Goal: Task Accomplishment & Management: Manage account settings

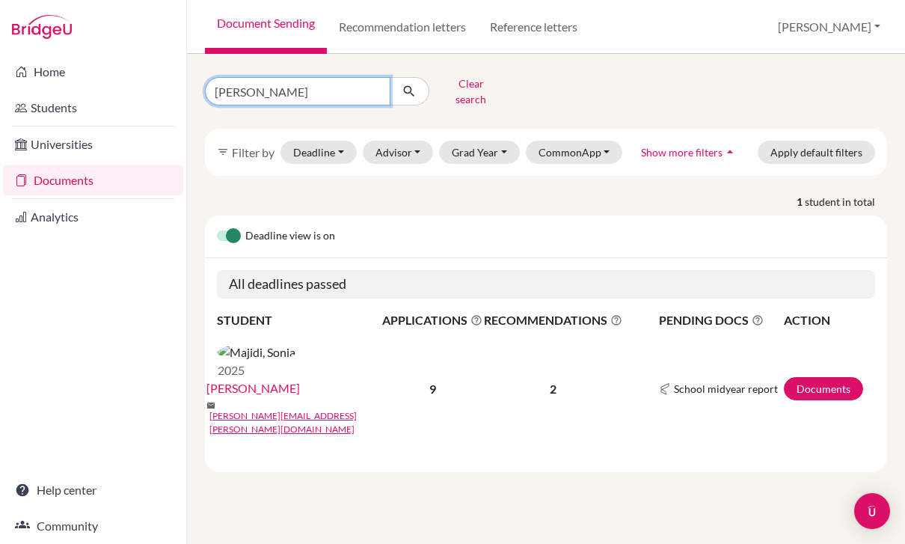
click at [323, 88] on input "[PERSON_NAME]" at bounding box center [298, 91] width 186 height 28
type input "S"
type input "ALNOOR"
click at [417, 82] on button "submit" at bounding box center [410, 91] width 40 height 28
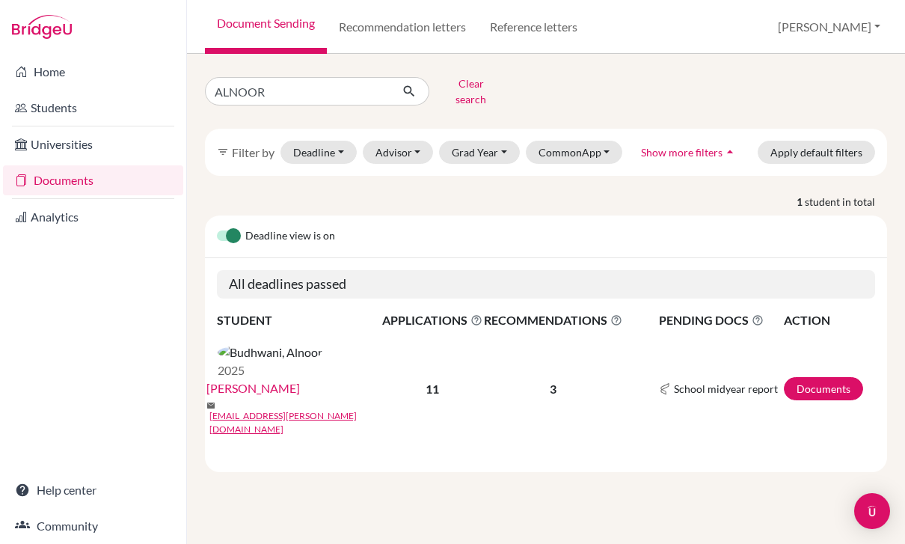
click at [300, 379] on link "[PERSON_NAME]" at bounding box center [253, 388] width 94 height 18
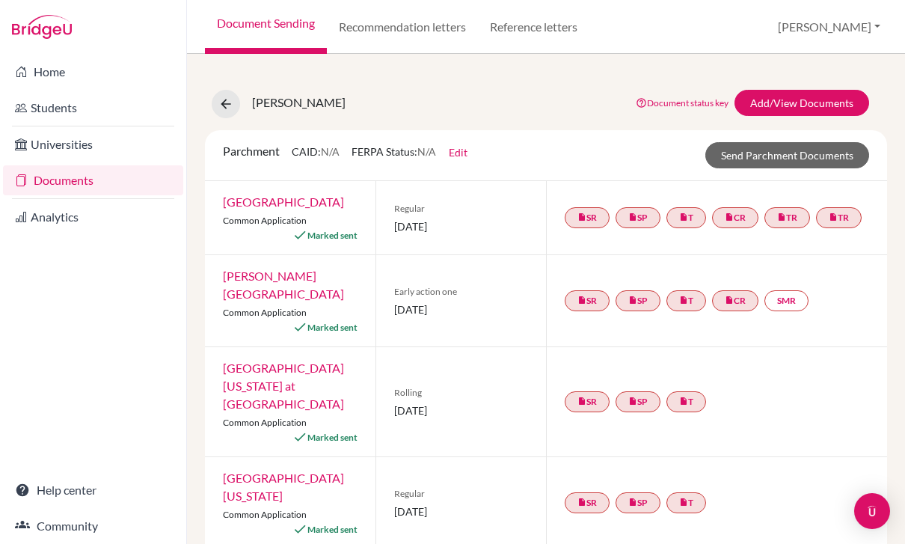
click at [293, 361] on link "University of Texas at Dallas" at bounding box center [283, 386] width 121 height 50
click at [815, 104] on link "Add/View Documents" at bounding box center [802, 103] width 135 height 26
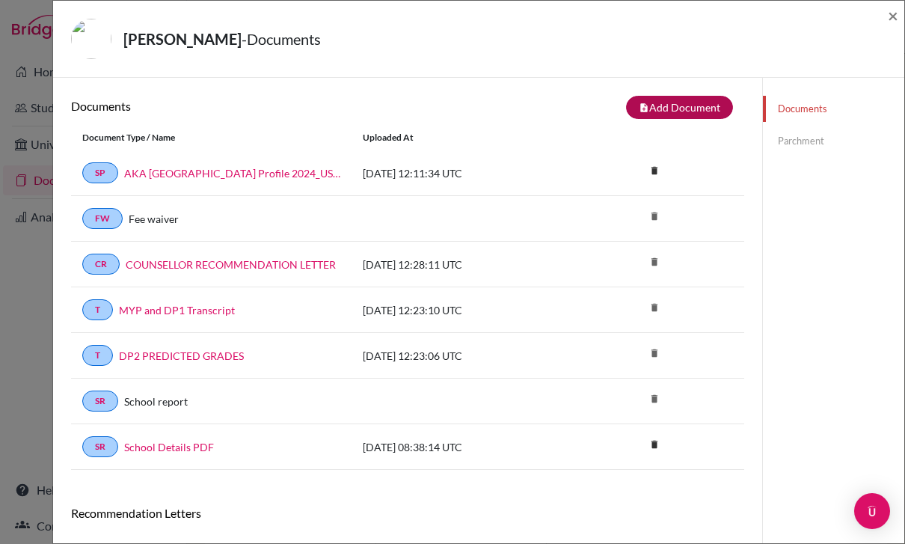
click at [672, 106] on button "note_add Add Document" at bounding box center [679, 107] width 107 height 23
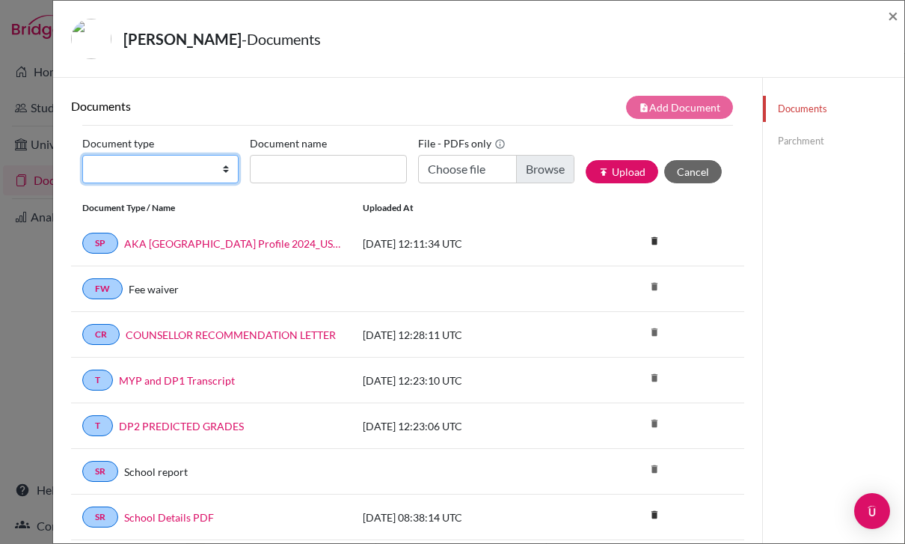
select select "2"
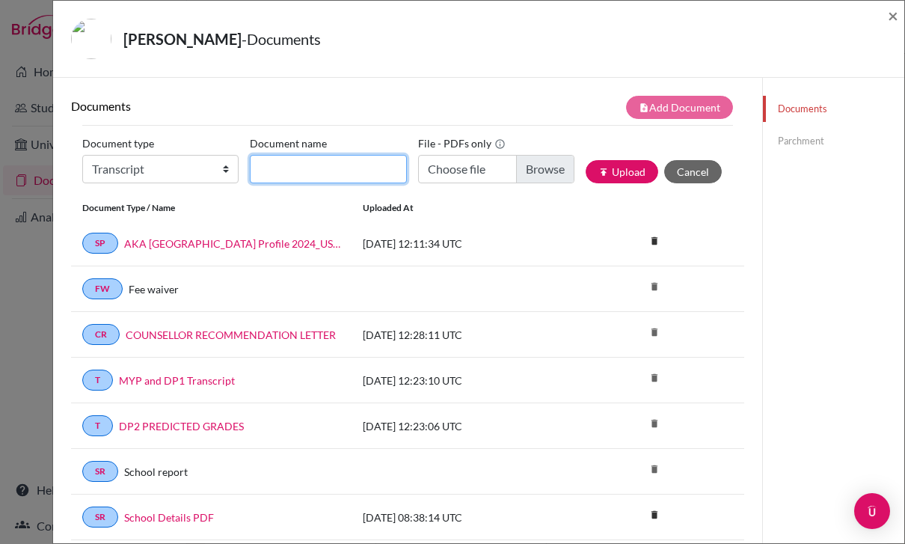
click at [337, 171] on input "Document name" at bounding box center [328, 169] width 156 height 28
type input "F"
type input "HIGH SCHOOL TRANSCRIPT"
click at [545, 169] on input "Choose file" at bounding box center [496, 169] width 156 height 28
type input "C:\fakepath\Budhwani_Alnoor Rahim_Transcript.pdf"
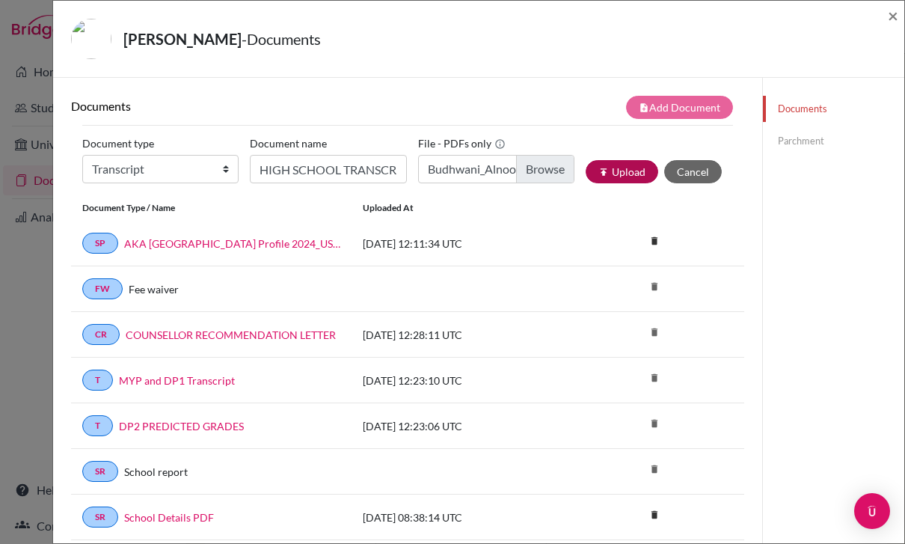
click at [627, 163] on button "publish Upload" at bounding box center [622, 171] width 73 height 23
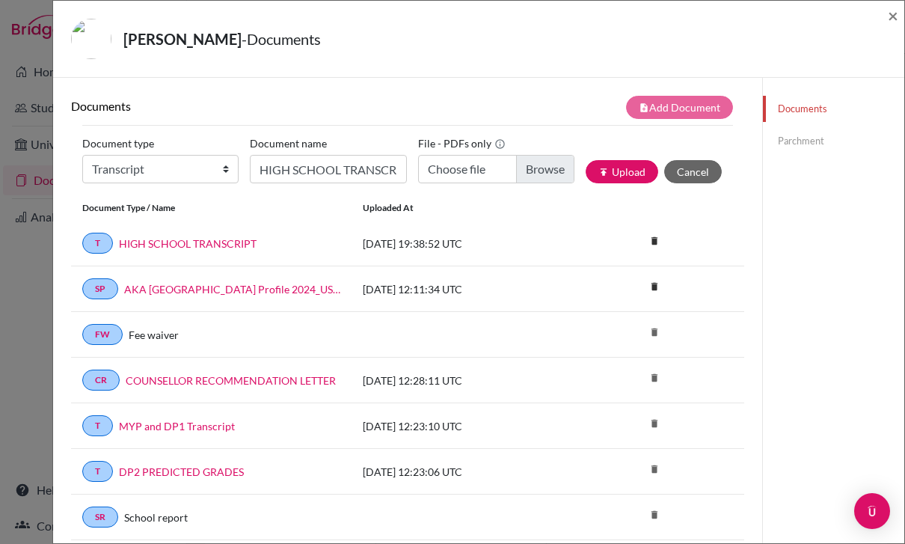
click at [22, 37] on div "Budhwani, Alnoor - Documents × Documents note_add Add Document Document type Ch…" at bounding box center [452, 272] width 905 height 544
click at [891, 12] on span "×" at bounding box center [893, 15] width 10 height 22
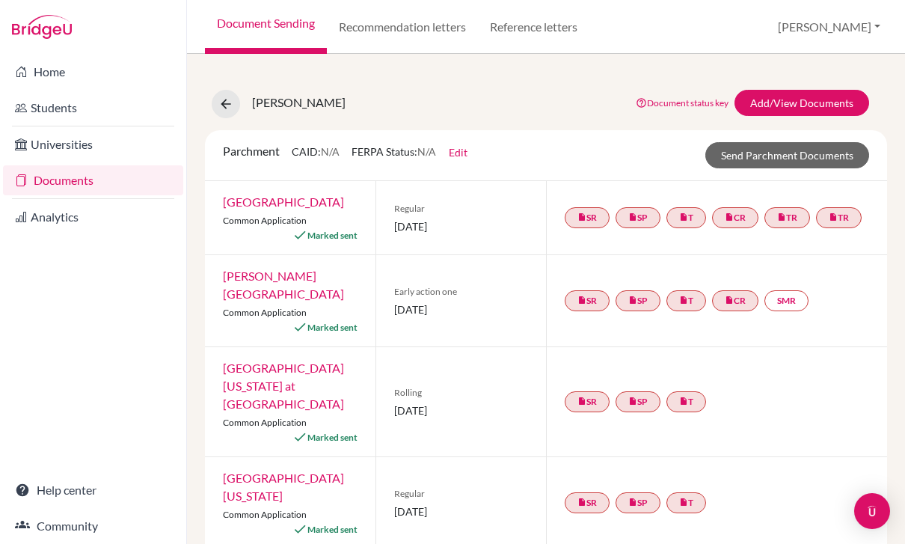
click at [238, 362] on div "University of Texas at Dallas Common Application Marked sent" at bounding box center [290, 401] width 171 height 109
click at [238, 367] on link "University of Texas at Dallas" at bounding box center [283, 386] width 121 height 50
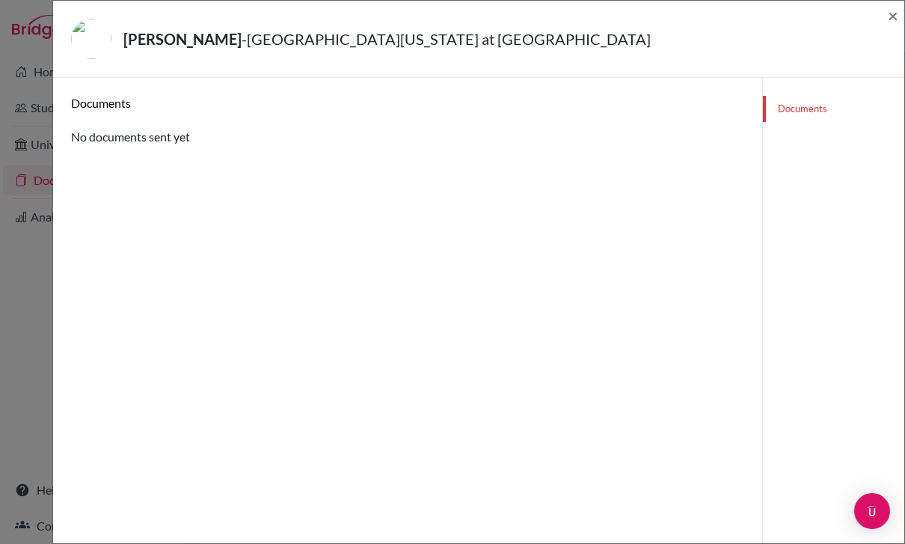
click at [889, 18] on span "×" at bounding box center [893, 15] width 10 height 22
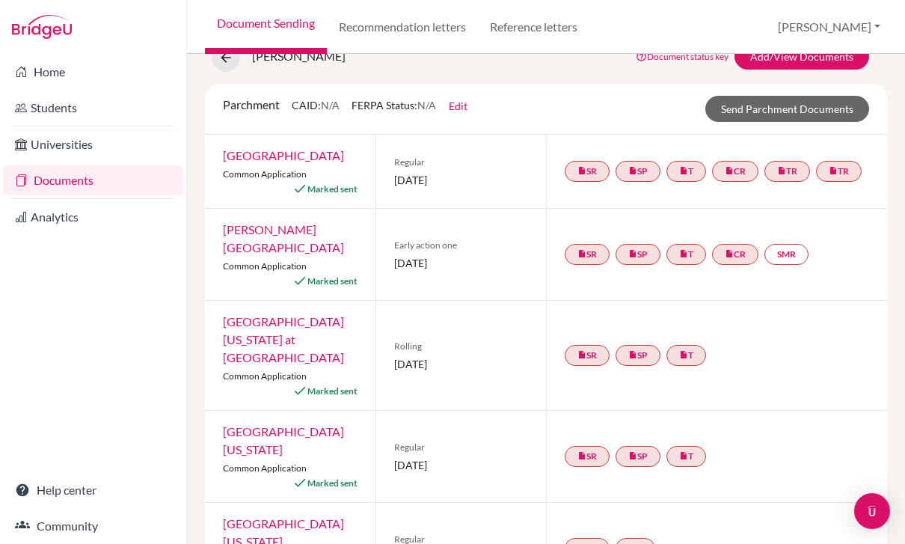
scroll to position [32, 0]
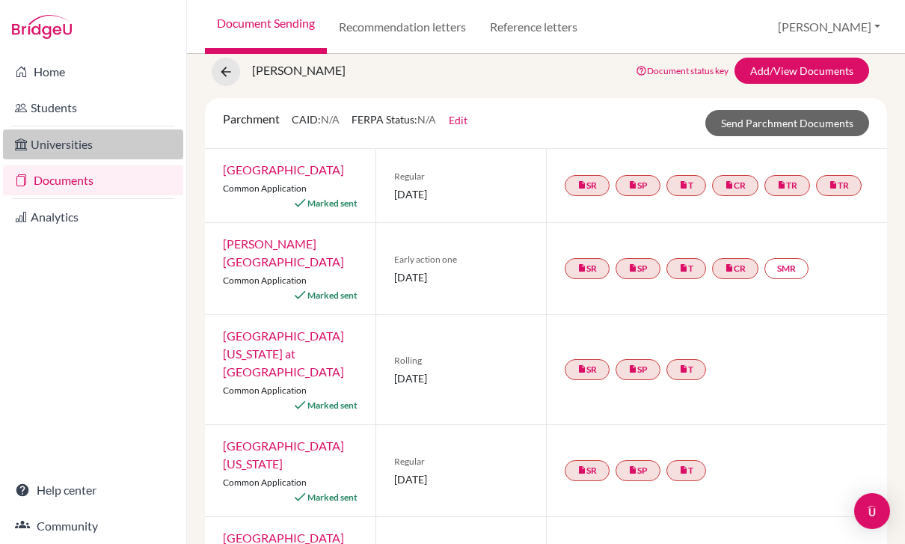
click at [55, 138] on link "Universities" at bounding box center [93, 144] width 180 height 30
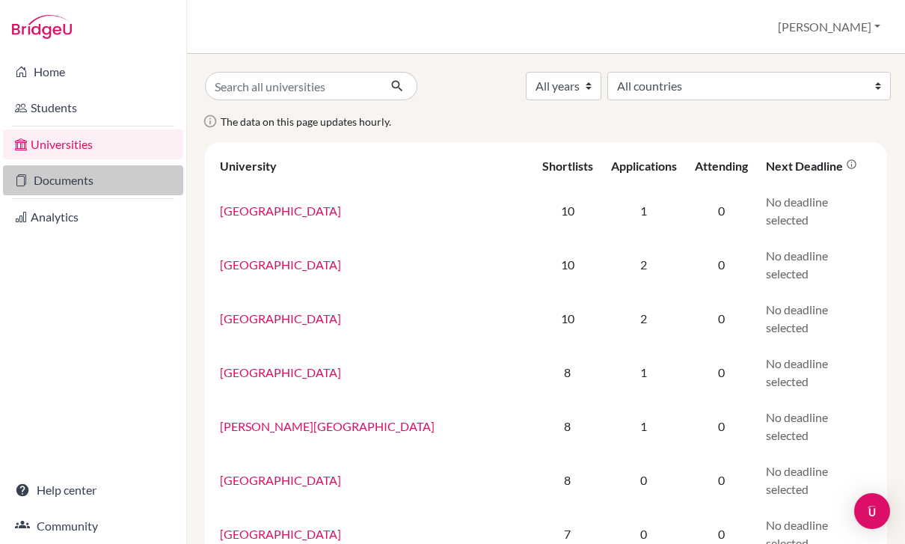
drag, startPoint x: 0, startPoint y: 0, endPoint x: 57, endPoint y: 180, distance: 188.3
click at [57, 180] on link "Documents" at bounding box center [93, 180] width 180 height 30
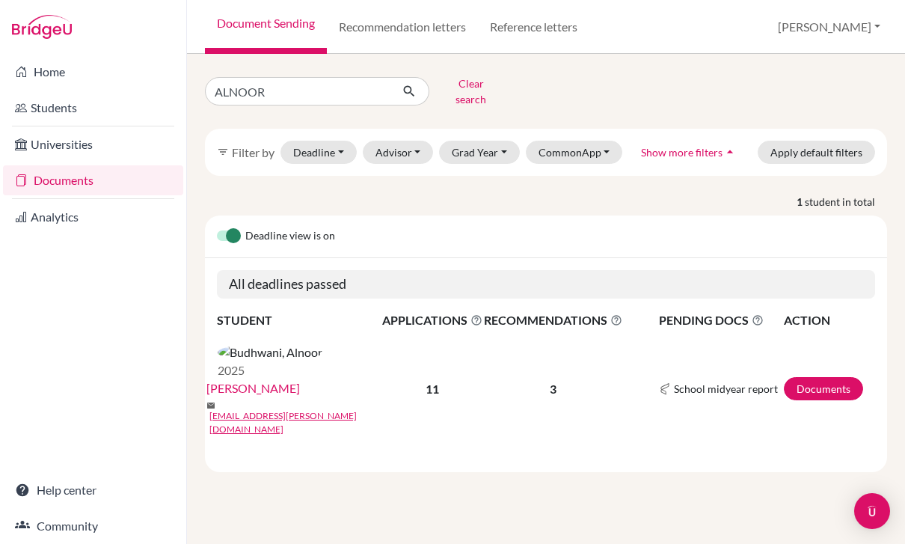
click at [300, 379] on link "[PERSON_NAME]" at bounding box center [253, 388] width 94 height 18
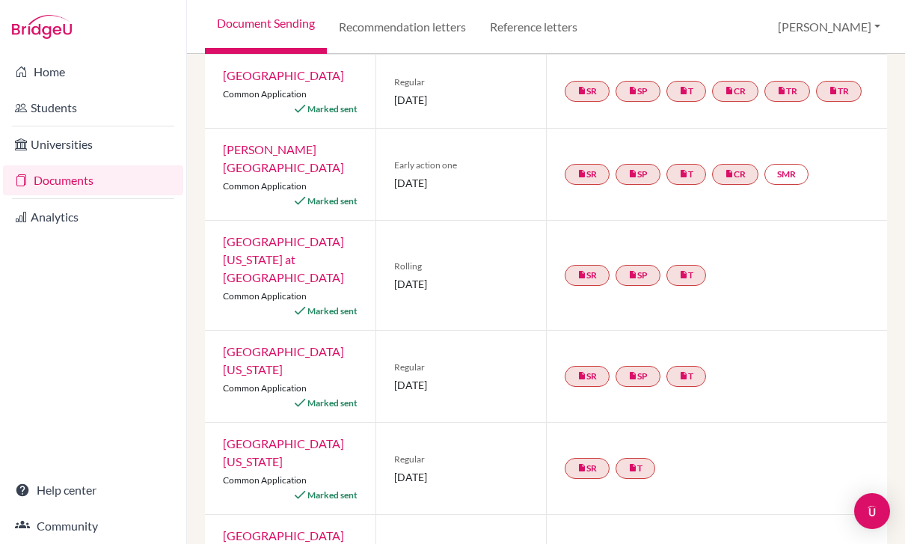
scroll to position [135, 0]
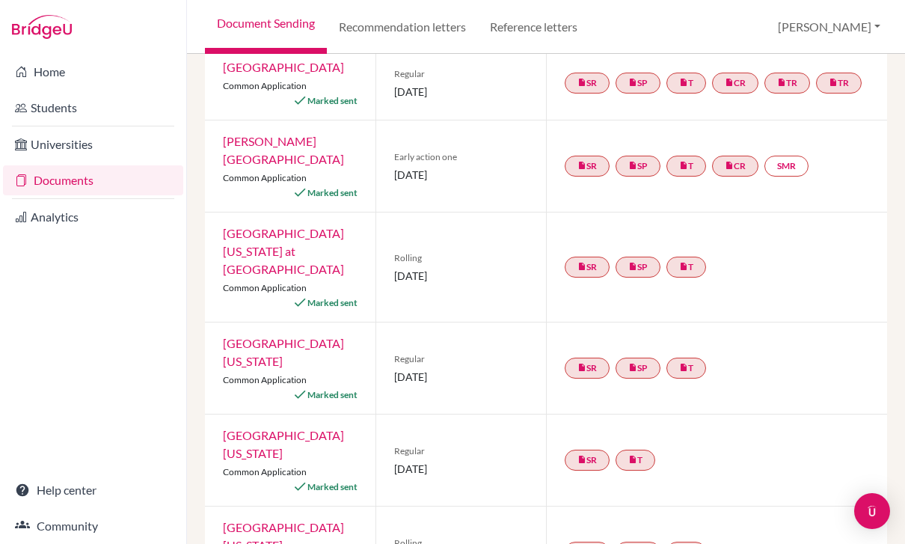
click at [238, 227] on link "University of Texas at Dallas" at bounding box center [283, 251] width 121 height 50
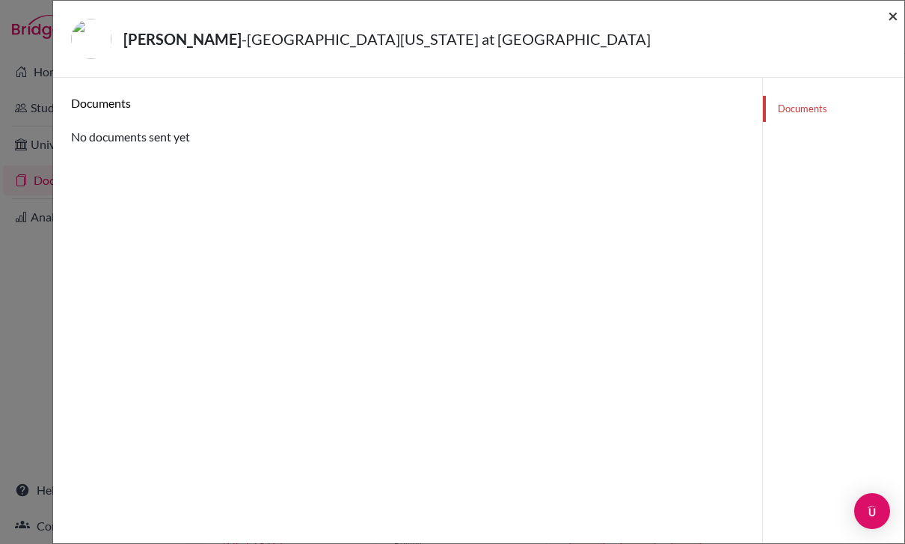
click at [897, 13] on span "×" at bounding box center [893, 15] width 10 height 22
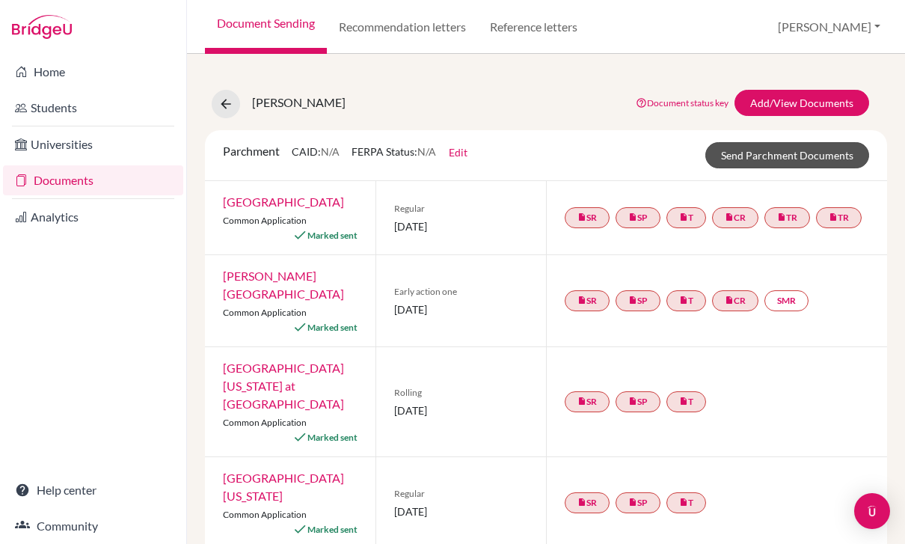
click at [798, 165] on link "Send Parchment Documents" at bounding box center [787, 155] width 164 height 26
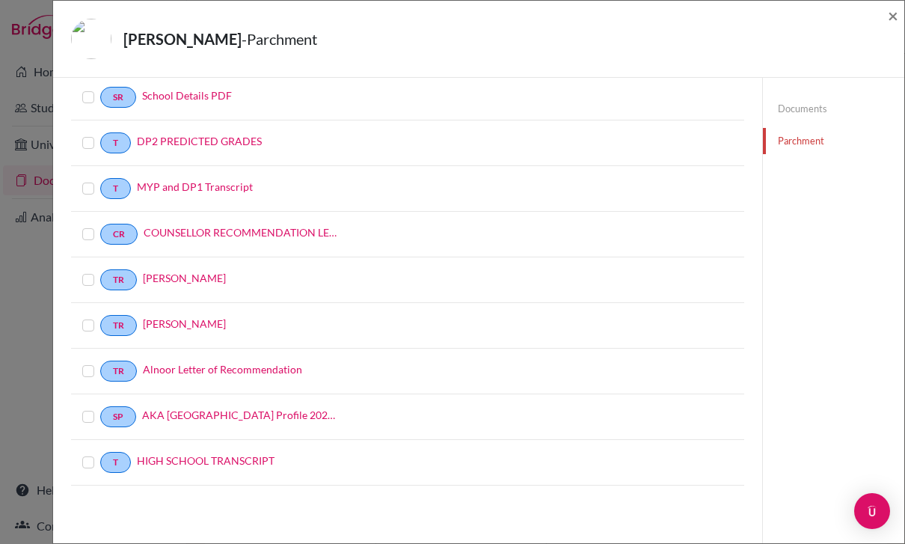
scroll to position [126, 0]
click at [70, 435] on div "Documents Select a document to send Document Type / Name Status SR School Detai…" at bounding box center [407, 271] width 709 height 544
click at [100, 453] on label at bounding box center [100, 453] width 0 height 0
click at [0, 0] on input "checkbox" at bounding box center [0, 0] width 0 height 0
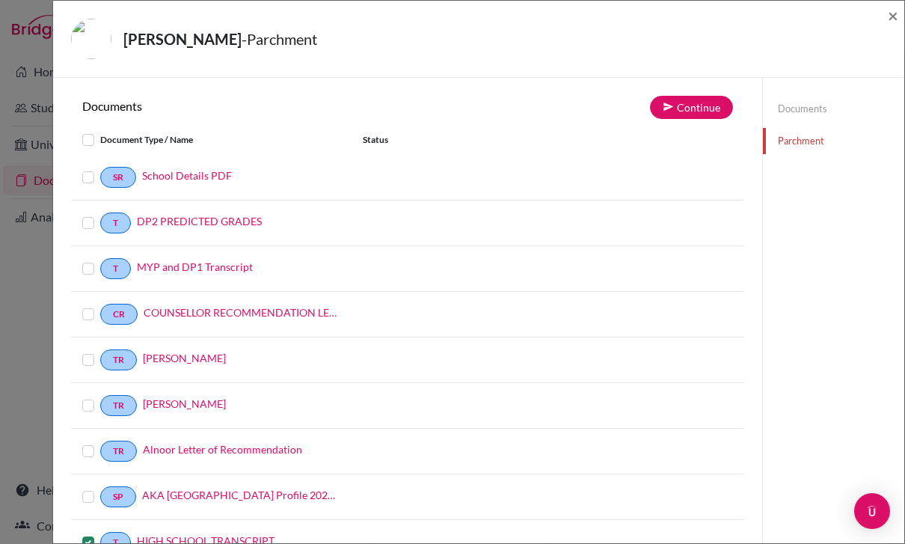
scroll to position [0, 0]
click at [696, 111] on button "Continue" at bounding box center [691, 107] width 83 height 23
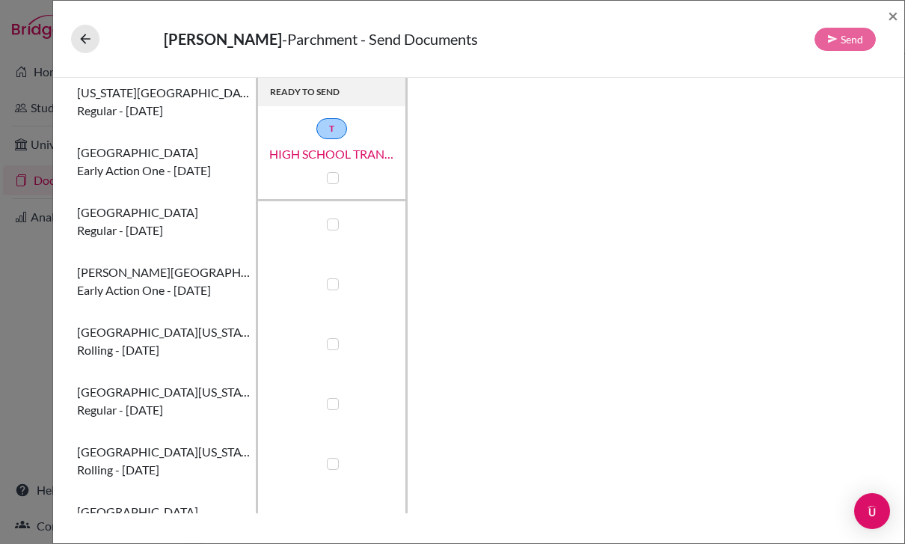
scroll to position [248, 0]
click at [339, 466] on label at bounding box center [333, 465] width 12 height 12
click at [335, 466] on input "checkbox" at bounding box center [329, 463] width 12 height 15
checkbox input "true"
click at [849, 34] on button "Send" at bounding box center [845, 39] width 61 height 23
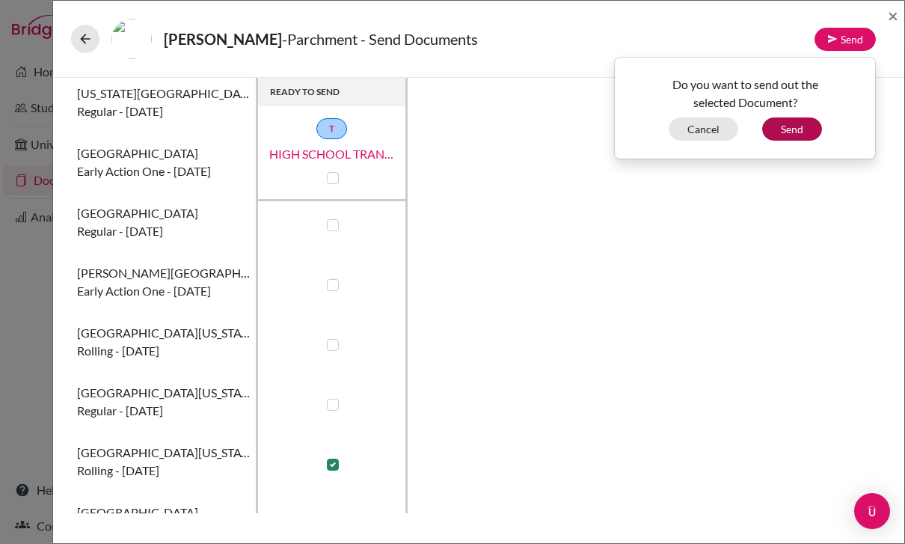
click at [785, 138] on button "Send" at bounding box center [792, 128] width 60 height 23
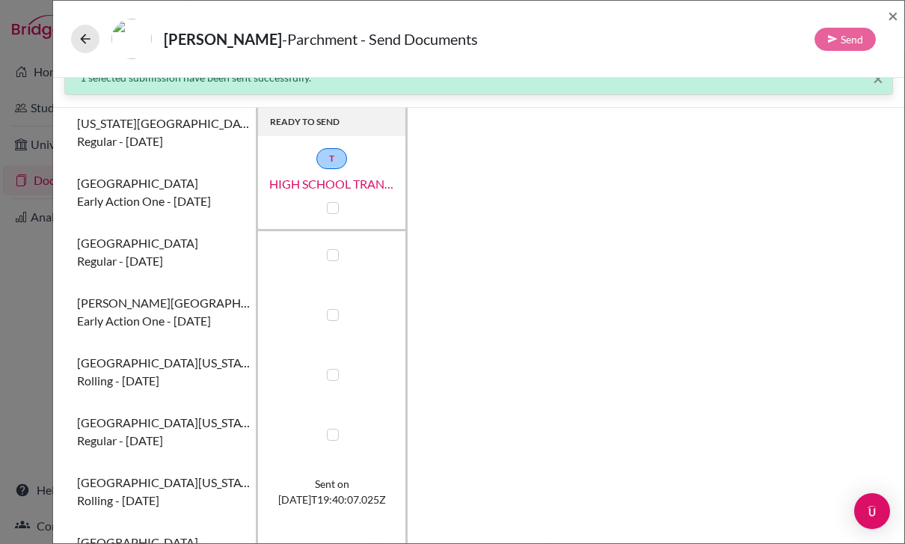
scroll to position [56, 0]
